Goal: Transaction & Acquisition: Obtain resource

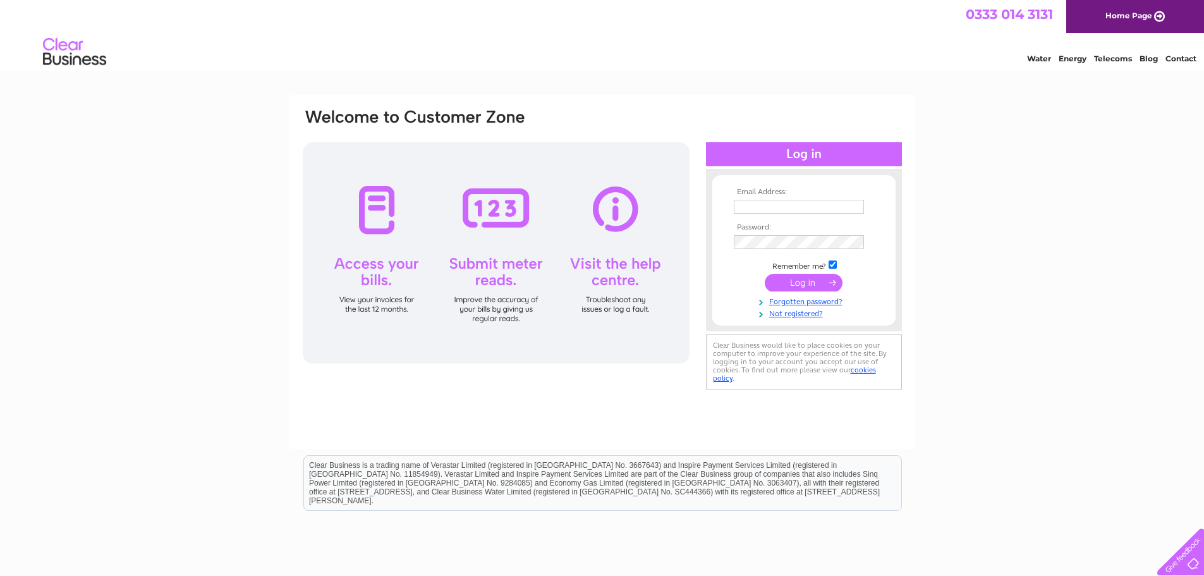
type input "accounts@ifireuk.com"
click at [796, 287] on input "submit" at bounding box center [804, 283] width 78 height 18
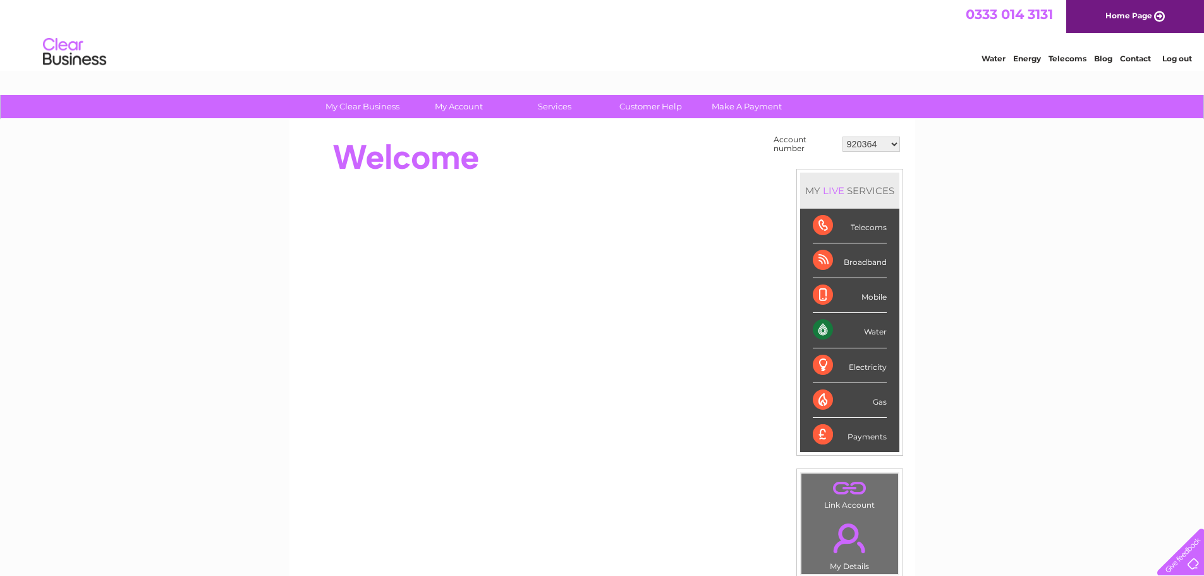
click at [890, 149] on select "920364 30274564" at bounding box center [871, 143] width 58 height 15
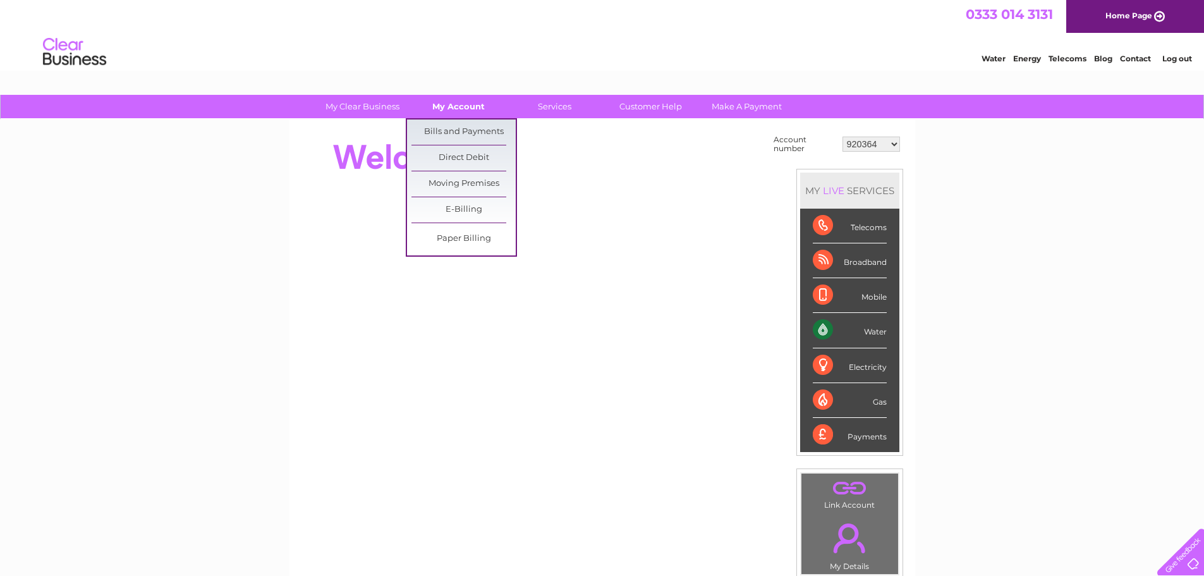
click at [465, 100] on link "My Account" at bounding box center [458, 106] width 104 height 23
click at [461, 133] on link "Bills and Payments" at bounding box center [463, 131] width 104 height 25
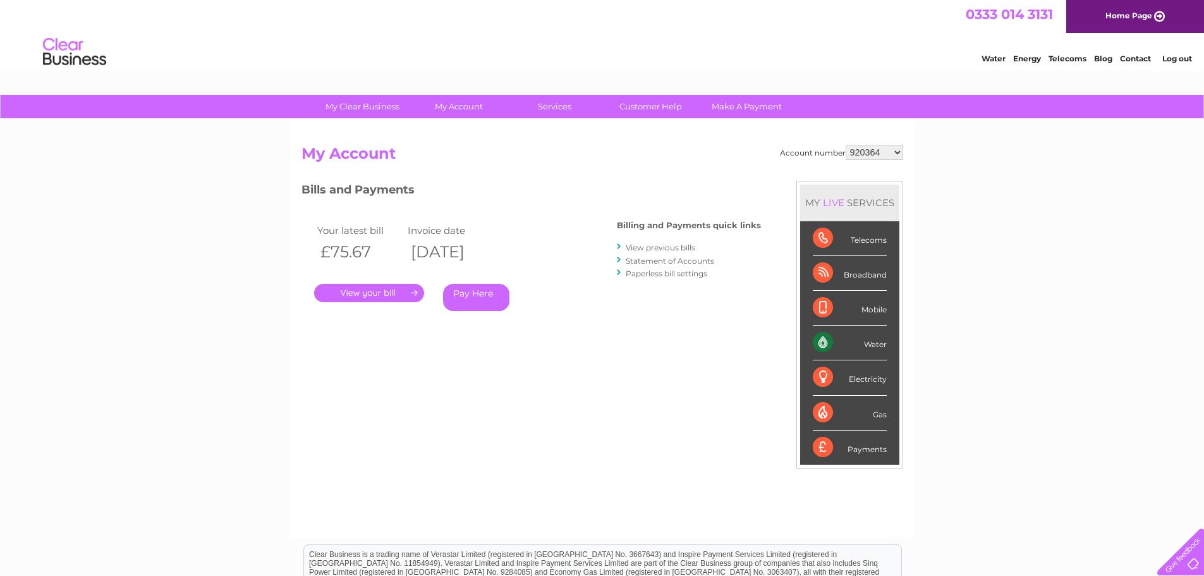
click at [377, 296] on link "." at bounding box center [369, 293] width 110 height 18
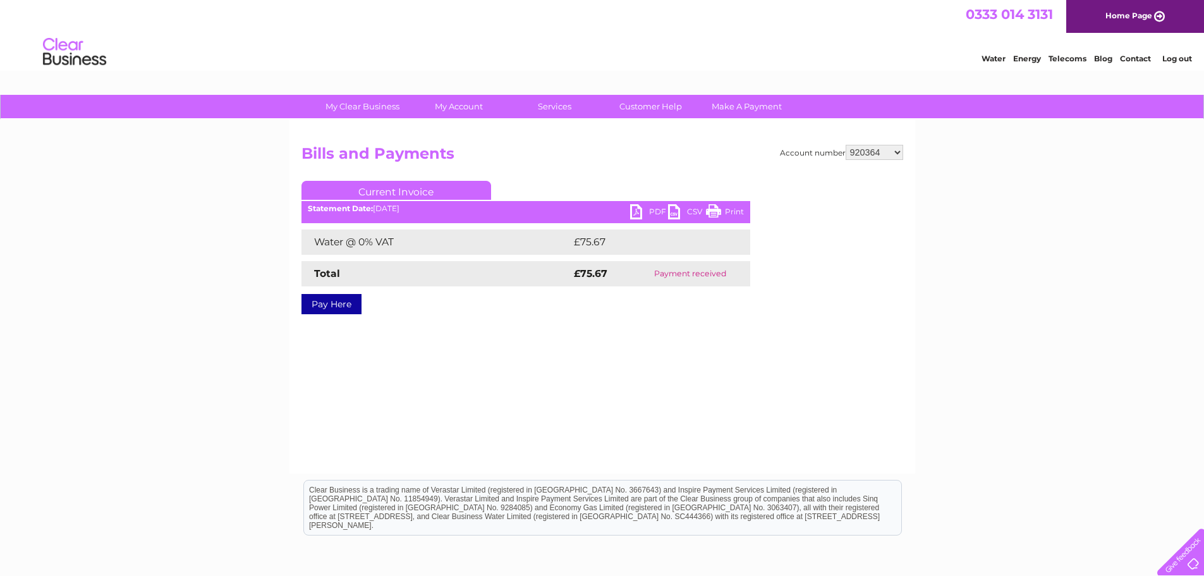
click at [650, 205] on link "PDF" at bounding box center [649, 213] width 38 height 18
click at [887, 155] on select "920364 30274564" at bounding box center [875, 152] width 58 height 15
select select "30274564"
click at [846, 145] on select "920364 30274564" at bounding box center [875, 152] width 58 height 15
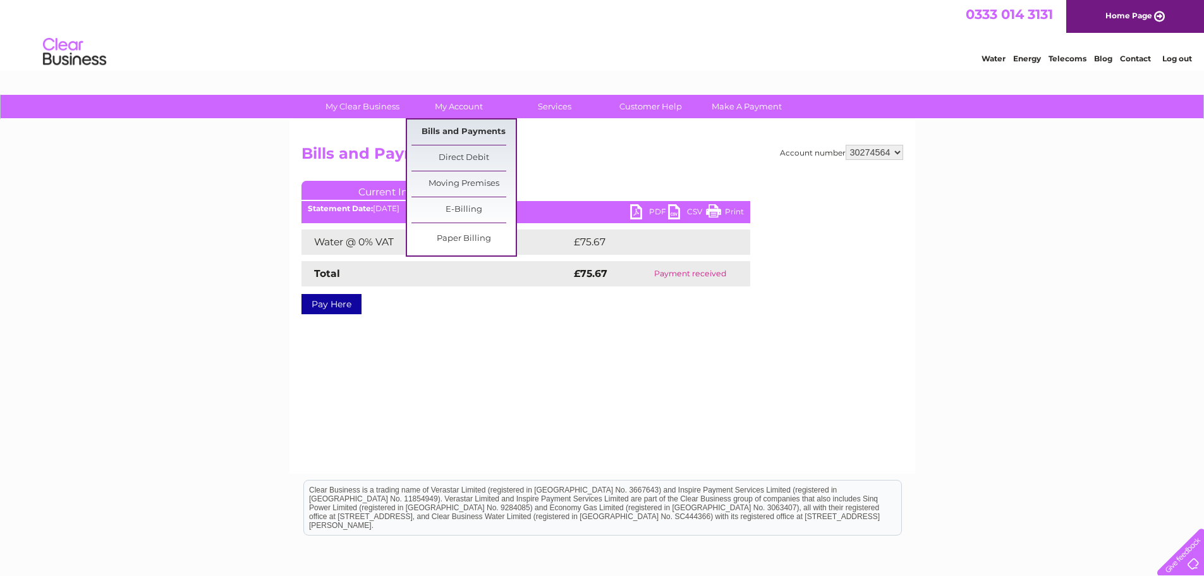
click at [463, 128] on link "Bills and Payments" at bounding box center [463, 131] width 104 height 25
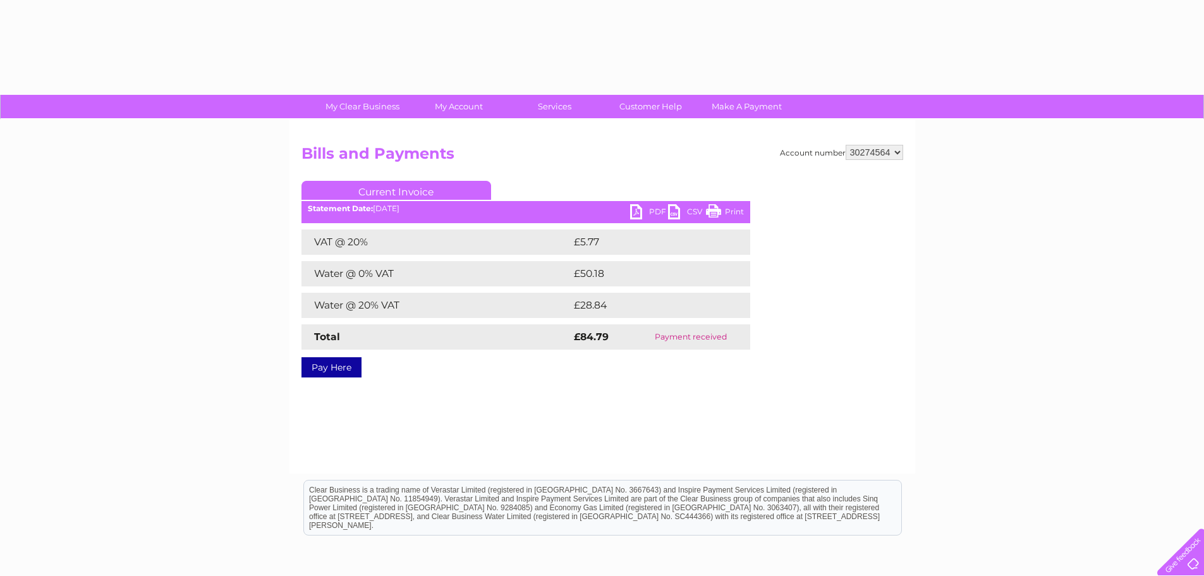
click at [645, 216] on link "PDF" at bounding box center [649, 213] width 38 height 18
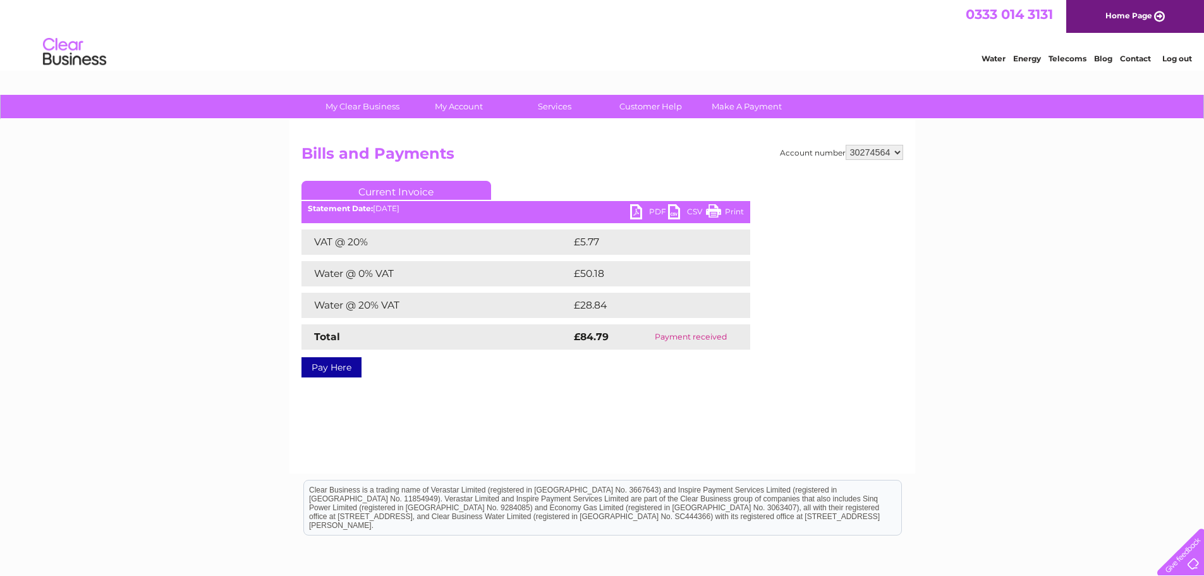
click at [647, 207] on link "PDF" at bounding box center [649, 213] width 38 height 18
